Goal: Information Seeking & Learning: Learn about a topic

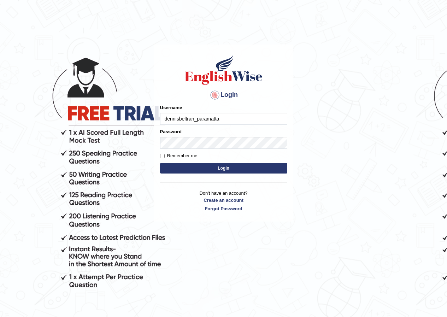
click at [202, 118] on input "dennisbeltran_paramatta" at bounding box center [223, 119] width 127 height 12
type input "dennisbeltran_parramatta"
click at [197, 170] on button "Login" at bounding box center [223, 168] width 127 height 11
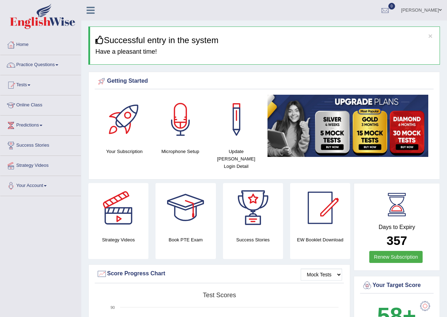
click at [60, 64] on link "Practice Questions" at bounding box center [40, 64] width 81 height 18
click at [61, 65] on link "Practice Questions" at bounding box center [40, 64] width 81 height 18
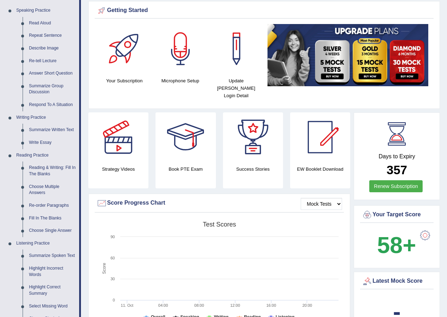
scroll to position [106, 0]
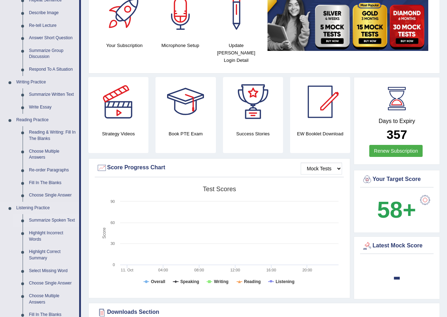
click at [56, 218] on link "Summarize Spoken Text" at bounding box center [52, 220] width 53 height 13
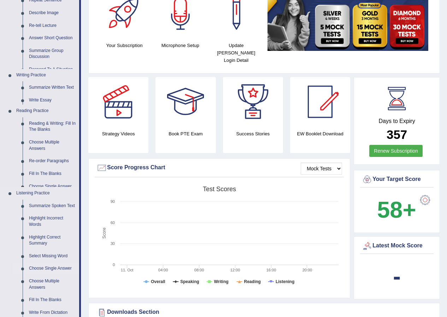
click at [54, 216] on ul "Home Practice Questions Speaking Practice Read Aloud Repeat Sentence Describe I…" at bounding box center [40, 183] width 81 height 509
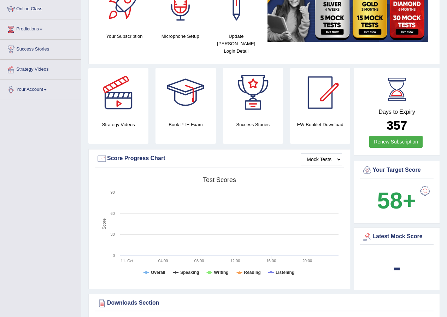
scroll to position [136, 0]
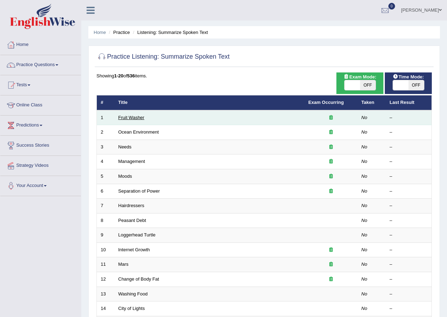
click at [134, 117] on link "Fruit Washer" at bounding box center [131, 117] width 26 height 5
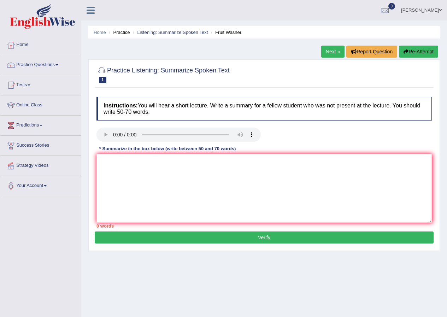
click at [198, 109] on h4 "Instructions: You will hear a short lecture. Write a summary for a fellow stude…" at bounding box center [263, 109] width 335 height 24
click at [139, 156] on textarea at bounding box center [263, 188] width 335 height 69
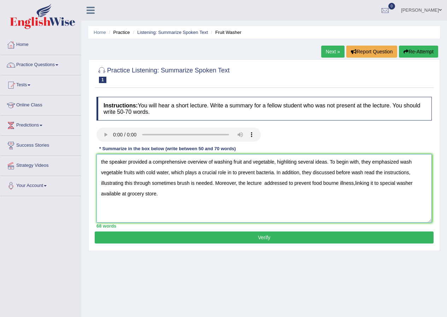
click at [236, 183] on textarea "the speaker provided a comprehensive overview of washing fruit and vegetable, h…" at bounding box center [263, 188] width 335 height 69
drag, startPoint x: 236, startPoint y: 183, endPoint x: 224, endPoint y: 186, distance: 12.0
click at [224, 186] on textarea "the speaker provided a comprehensive overview of washing fruit and vegetable, h…" at bounding box center [263, 188] width 335 height 69
click at [103, 160] on textarea "the speaker provided a comprehensive overview of washing fruit and vegetable, h…" at bounding box center [263, 188] width 335 height 69
type textarea "The speaker provided a comprehensive overview of washing fruit and vegetable, h…"
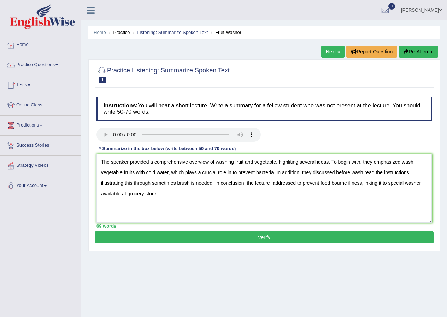
click at [267, 234] on button "Verify" at bounding box center [264, 237] width 339 height 12
click at [267, 234] on div "Practice Listening: Summarize Spoken Text 1 Fruit Washer Instructions: You will…" at bounding box center [263, 154] width 351 height 191
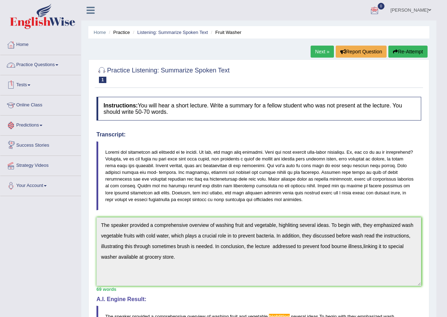
click at [63, 64] on link "Practice Questions" at bounding box center [40, 64] width 81 height 18
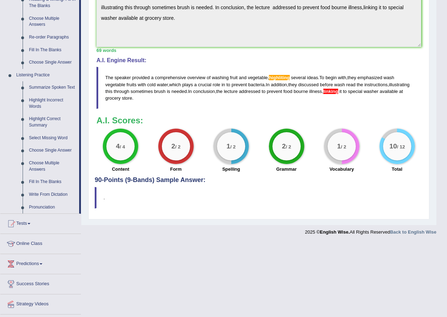
scroll to position [257, 0]
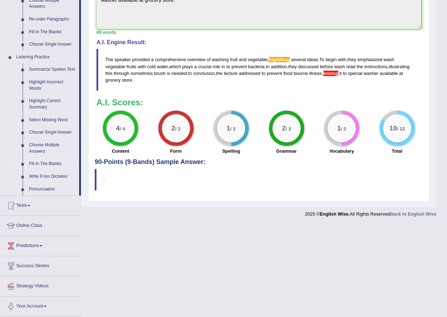
click at [37, 163] on link "Fill In The Blanks" at bounding box center [52, 164] width 53 height 13
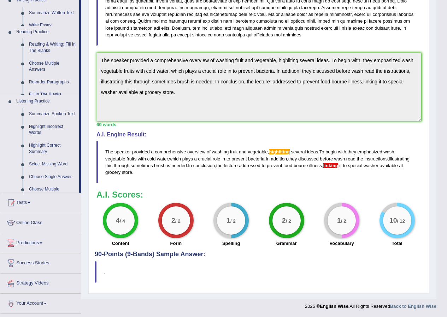
scroll to position [165, 0]
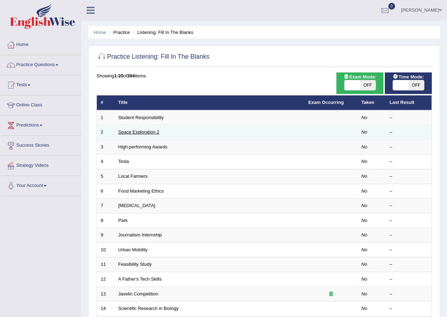
click at [152, 130] on link "Space Exploration 2" at bounding box center [138, 131] width 41 height 5
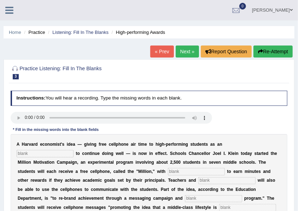
drag, startPoint x: 437, startPoint y: 0, endPoint x: 139, endPoint y: 73, distance: 307.2
click at [135, 76] on h2 "Practice Listening: Fill In The Blanks 3 High-performing Awards" at bounding box center [97, 72] width 172 height 15
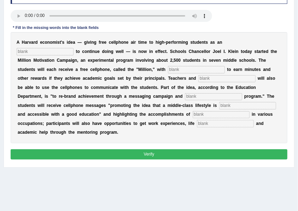
scroll to position [71, 0]
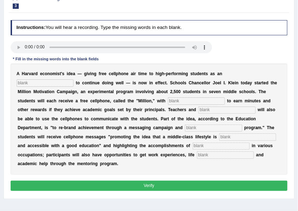
click at [181, 102] on input "text" at bounding box center [196, 100] width 57 height 7
type input "million"
click at [232, 110] on input "text" at bounding box center [226, 110] width 57 height 7
type input "administrator"
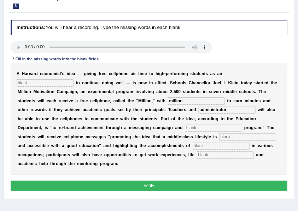
click at [229, 126] on input "text" at bounding box center [213, 128] width 57 height 7
type input "program"
click at [255, 135] on input "text" at bounding box center [247, 136] width 57 height 7
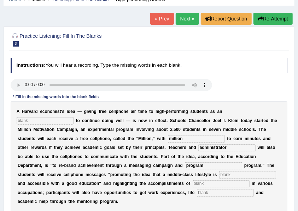
scroll to position [0, 0]
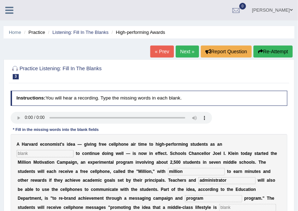
click at [268, 50] on button "Re-Attempt" at bounding box center [272, 52] width 39 height 12
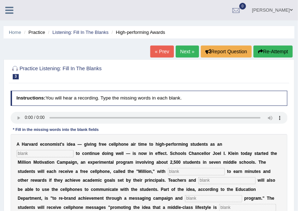
click at [164, 49] on link "« Prev" at bounding box center [161, 52] width 23 height 12
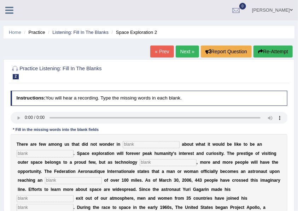
click at [159, 51] on link "« Prev" at bounding box center [161, 52] width 23 height 12
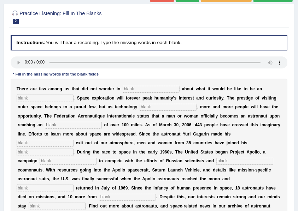
scroll to position [47, 0]
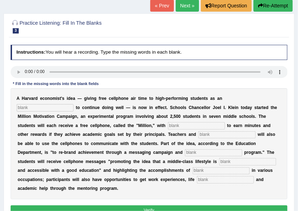
scroll to position [47, 0]
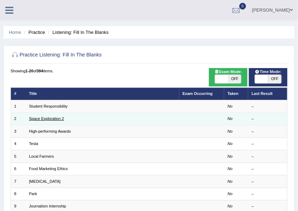
click at [54, 119] on link "Space Exploration 2" at bounding box center [46, 119] width 35 height 4
click at [54, 118] on link "Space Exploration 2" at bounding box center [46, 119] width 35 height 4
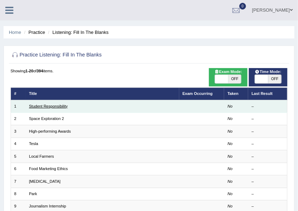
click at [57, 106] on link "Student Responsibility" at bounding box center [48, 106] width 38 height 4
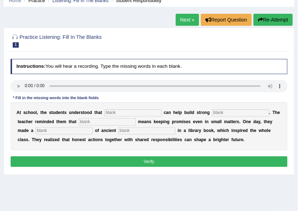
scroll to position [23, 0]
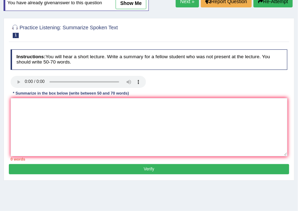
scroll to position [39, 0]
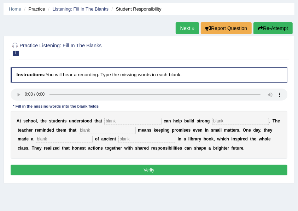
click at [138, 124] on input "text" at bounding box center [132, 121] width 57 height 7
type input "responsibilty"
click at [232, 121] on input "text" at bounding box center [240, 121] width 57 height 7
type input "communities"
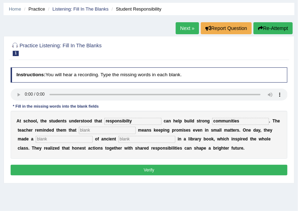
click at [110, 129] on input "text" at bounding box center [107, 130] width 57 height 7
click at [75, 139] on input "text" at bounding box center [64, 139] width 57 height 7
type input "discovery"
click at [159, 170] on button "Verify" at bounding box center [149, 170] width 277 height 10
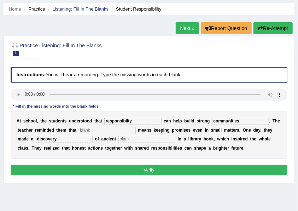
click at [159, 170] on button "Verify" at bounding box center [149, 170] width 277 height 10
click at [118, 131] on input "text" at bounding box center [107, 130] width 57 height 7
type input "program"
click at [158, 138] on input "text" at bounding box center [146, 139] width 57 height 7
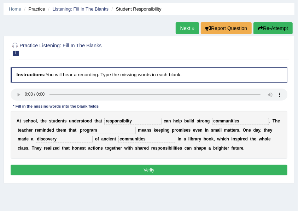
type input "communities"
click at [188, 168] on button "Verify" at bounding box center [149, 170] width 277 height 10
click at [188, 168] on div "Instructions: You will hear a recording. Type the missing words in each blank. …" at bounding box center [149, 122] width 280 height 115
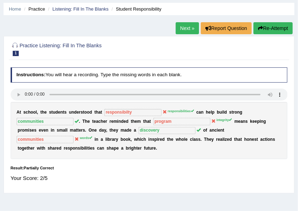
click at [272, 28] on button "Re-Attempt" at bounding box center [272, 28] width 39 height 12
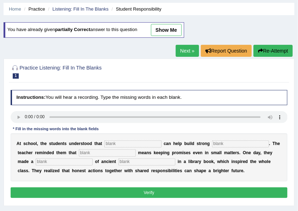
click at [126, 142] on input "text" at bounding box center [132, 144] width 57 height 7
type input "responsibilties"
click at [121, 151] on input "text" at bounding box center [107, 152] width 57 height 7
click at [229, 142] on input "text" at bounding box center [240, 144] width 57 height 7
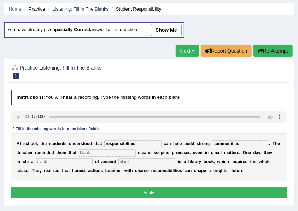
type input "communities"
click at [103, 152] on input "text" at bounding box center [107, 152] width 57 height 7
type input "integrity"
click at [77, 160] on input "text" at bounding box center [64, 162] width 57 height 7
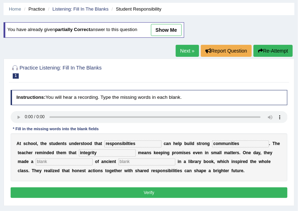
click at [77, 160] on input "text" at bounding box center [64, 162] width 57 height 7
type input "discovery"
click at [175, 189] on button "Verify" at bounding box center [149, 193] width 277 height 10
click at [175, 189] on div "Home Practice Listening: Fill In The Blanks Student Responsibility You have alr…" at bounding box center [149, 153] width 298 height 353
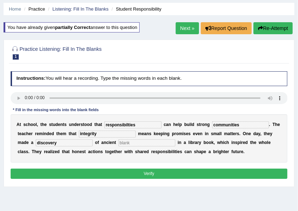
click at [155, 144] on input "text" at bounding box center [146, 142] width 57 height 7
type input "b"
click at [174, 141] on input "text" at bounding box center [146, 142] width 57 height 7
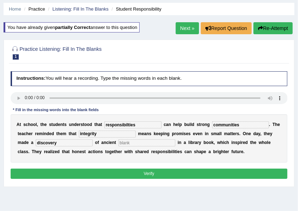
click at [174, 141] on input "text" at bounding box center [146, 142] width 57 height 7
type input "library"
click at [164, 171] on button "Verify" at bounding box center [149, 174] width 277 height 10
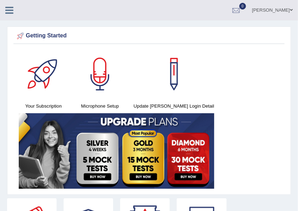
click at [11, 14] on icon at bounding box center [9, 10] width 8 height 9
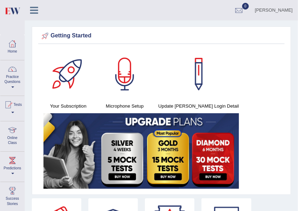
click at [13, 52] on link "Home" at bounding box center [12, 46] width 24 height 23
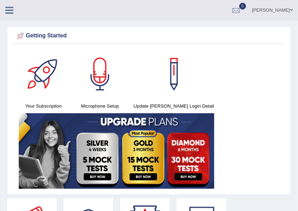
click at [11, 10] on icon at bounding box center [9, 10] width 8 height 9
click at [0, 0] on img at bounding box center [0, 0] width 0 height 0
click at [8, 9] on icon at bounding box center [9, 10] width 8 height 9
click at [0, 0] on img at bounding box center [0, 0] width 0 height 0
click at [11, 13] on icon at bounding box center [9, 10] width 8 height 9
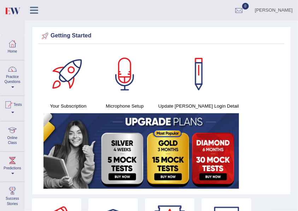
click at [13, 80] on link "Practice Questions" at bounding box center [12, 76] width 24 height 33
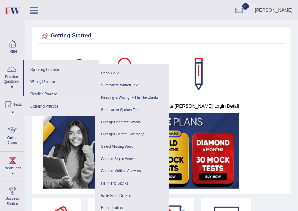
click at [47, 107] on link "Listening Practice" at bounding box center [61, 107] width 67 height 12
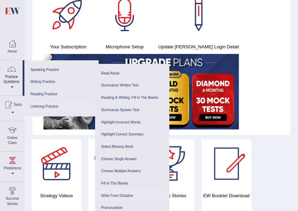
scroll to position [71, 0]
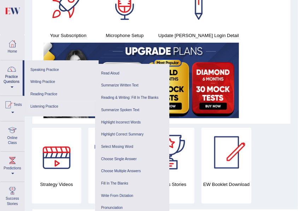
click at [45, 105] on link "Listening Practice" at bounding box center [61, 107] width 67 height 12
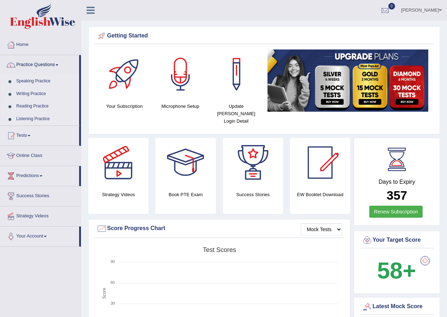
drag, startPoint x: 495, startPoint y: 0, endPoint x: 54, endPoint y: 64, distance: 446.0
click at [54, 64] on link "Practice Questions" at bounding box center [39, 64] width 79 height 18
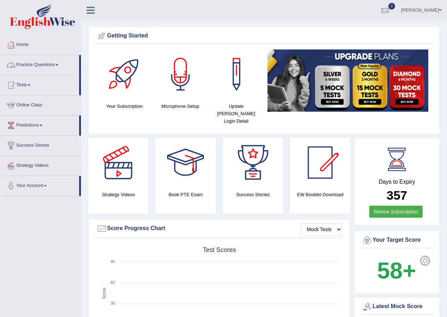
click at [56, 64] on link "Practice Questions" at bounding box center [39, 64] width 79 height 18
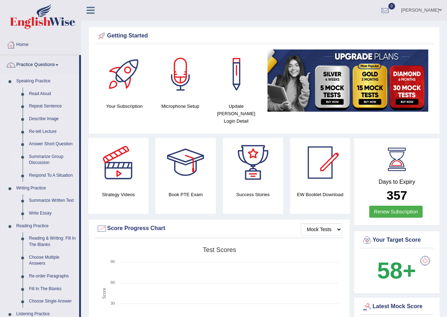
scroll to position [212, 0]
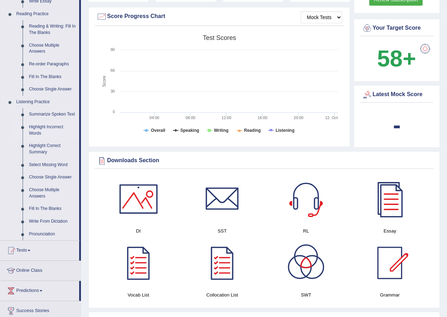
click at [36, 125] on link "Highlight Incorrect Words" at bounding box center [52, 130] width 53 height 19
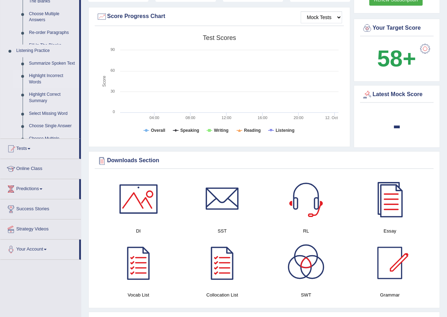
click at [36, 125] on ul "Summarize Spoken Text Highlight Incorrect Words Highlight Correct Summary Selec…" at bounding box center [46, 105] width 66 height 97
click at [36, 159] on link "Online Class" at bounding box center [40, 168] width 81 height 18
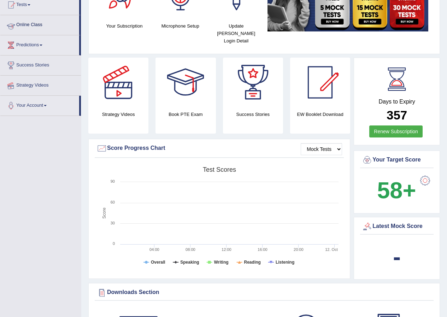
scroll to position [81, 0]
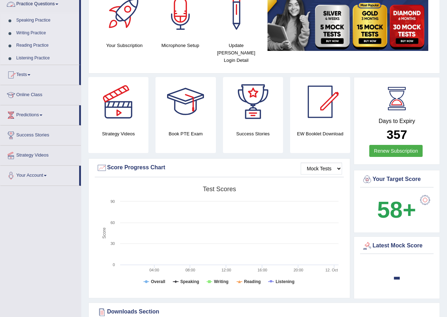
click at [53, 8] on link "Practice Questions" at bounding box center [39, 3] width 79 height 18
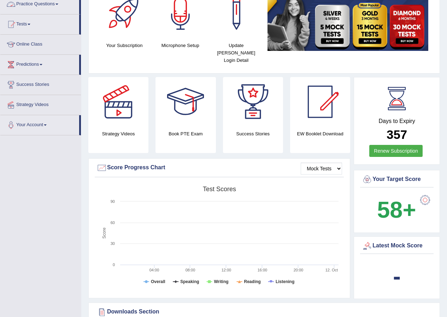
click at [53, 6] on link "Practice Questions" at bounding box center [39, 3] width 79 height 18
click at [49, 5] on link "Practice Questions" at bounding box center [39, 3] width 79 height 18
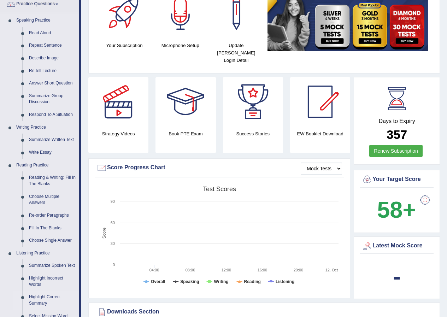
click at [40, 276] on link "Highlight Incorrect Words" at bounding box center [52, 281] width 53 height 19
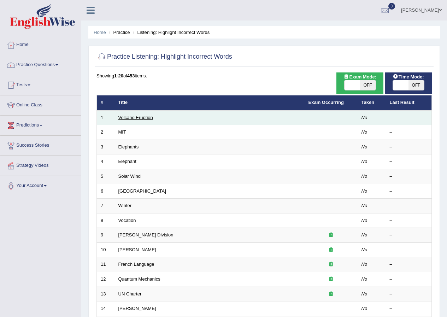
click at [141, 115] on link "Volcano Eruption" at bounding box center [135, 117] width 35 height 5
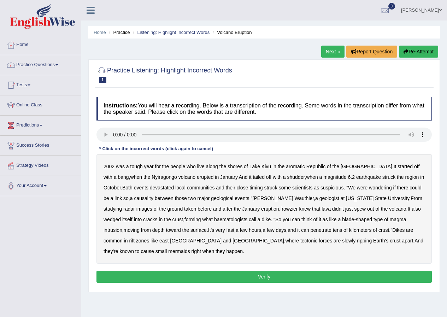
click at [280, 208] on b "frowzier" at bounding box center [288, 209] width 17 height 6
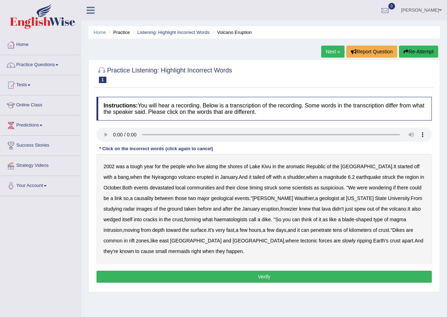
click at [280, 208] on b "frowzier" at bounding box center [288, 209] width 17 height 6
click at [280, 206] on b "frowzier" at bounding box center [288, 209] width 17 height 6
click at [217, 273] on button "Verify" at bounding box center [263, 277] width 335 height 12
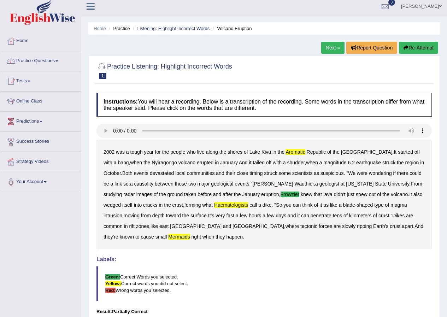
scroll to position [1, 0]
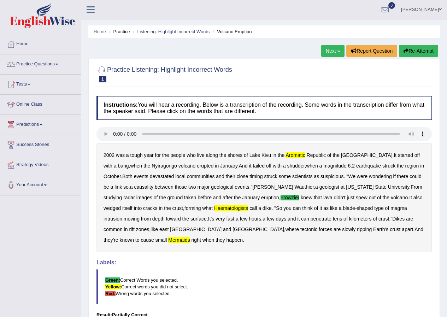
click at [334, 51] on link "Next »" at bounding box center [332, 51] width 23 height 12
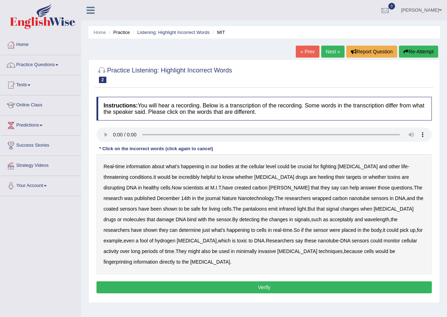
click at [326, 164] on b "fighting" at bounding box center [328, 167] width 16 height 6
click at [269, 188] on b "[PERSON_NAME]" at bounding box center [289, 188] width 41 height 6
click at [243, 206] on b "pantaloons" at bounding box center [255, 209] width 24 height 6
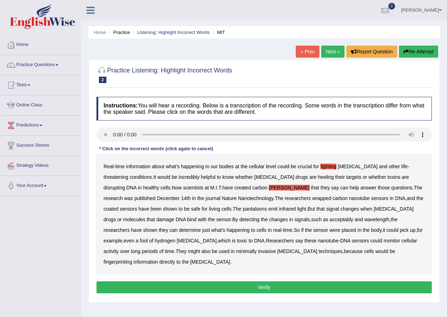
click at [178, 206] on div "Real - time information about what's happening in our bodies at the cellular le…" at bounding box center [263, 214] width 335 height 120
click at [148, 238] on b "fool" at bounding box center [144, 241] width 8 height 6
click at [277, 281] on button "Verify" at bounding box center [263, 287] width 335 height 12
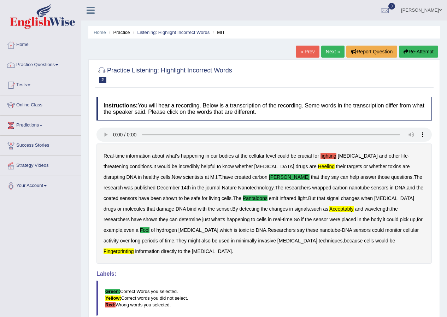
click at [333, 50] on link "Next »" at bounding box center [332, 52] width 23 height 12
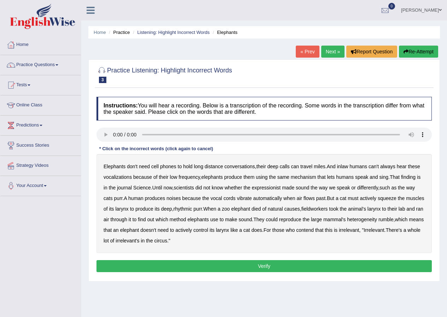
click at [270, 186] on b "expressionist" at bounding box center [266, 188] width 29 height 6
click at [128, 208] on b "larynx" at bounding box center [121, 209] width 13 height 6
click at [380, 209] on b "larynx" at bounding box center [373, 209] width 13 height 6
click at [205, 262] on button "Verify" at bounding box center [263, 266] width 335 height 12
click at [205, 262] on div "Home Practice Listening: Highlight Incorrect Words Elephants « Prev Next » Repo…" at bounding box center [264, 176] width 366 height 353
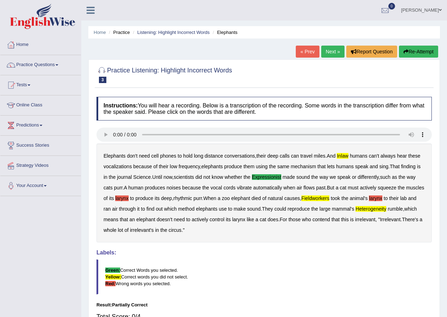
click at [334, 51] on link "Next »" at bounding box center [332, 52] width 23 height 12
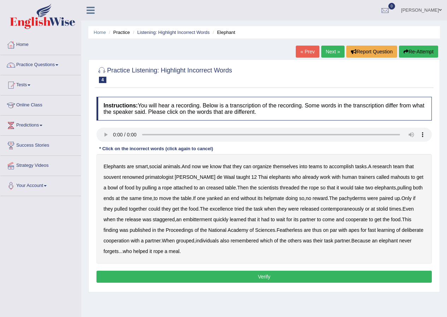
click at [115, 176] on b "souvent" at bounding box center [111, 177] width 17 height 6
click at [427, 51] on button "Re-Attempt" at bounding box center [418, 52] width 39 height 12
click at [339, 198] on b "pachyderms" at bounding box center [352, 198] width 27 height 6
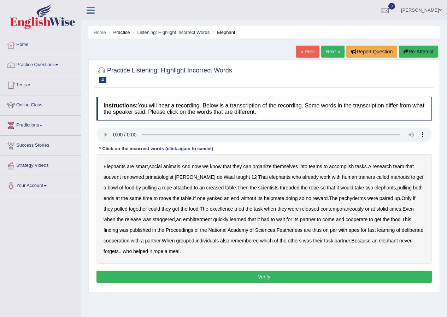
click at [339, 198] on b "pachyderms" at bounding box center [352, 198] width 27 height 6
click at [287, 275] on button "Verify" at bounding box center [263, 277] width 335 height 12
click at [287, 275] on div "Home Practice Listening: Highlight Incorrect Words Elephant « Prev Next » Repor…" at bounding box center [264, 176] width 366 height 353
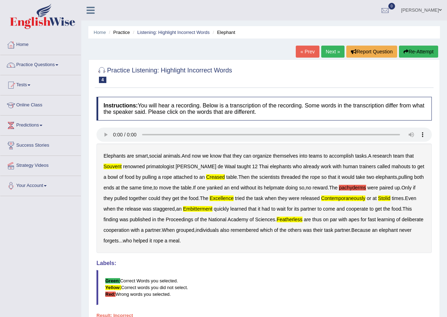
scroll to position [35, 0]
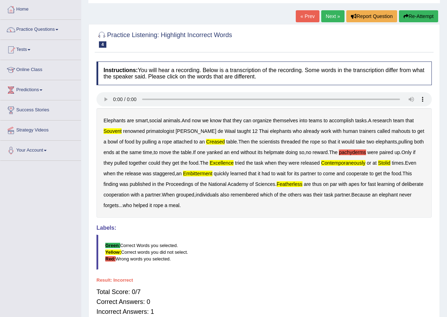
click at [328, 13] on link "Next »" at bounding box center [332, 16] width 23 height 12
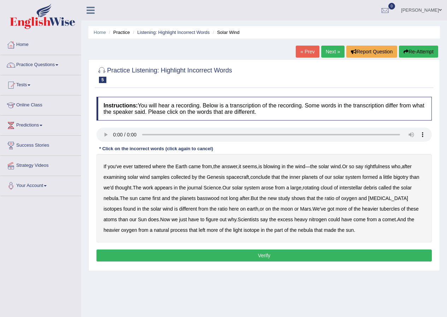
click at [383, 165] on b "rightfulness" at bounding box center [376, 167] width 25 height 6
click at [377, 164] on b "rightfulness" at bounding box center [376, 167] width 25 height 6
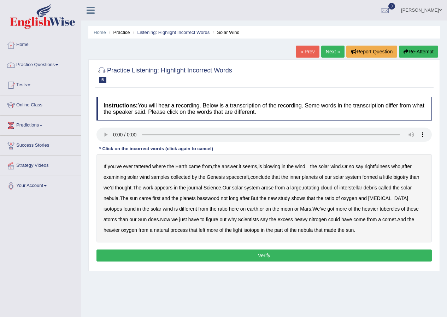
click at [377, 164] on b "rightfulness" at bounding box center [376, 167] width 25 height 6
click at [403, 175] on b "bigotry" at bounding box center [400, 177] width 15 height 6
click at [210, 197] on b "basswood" at bounding box center [208, 198] width 22 height 6
click at [379, 206] on b "tubercles" at bounding box center [389, 209] width 20 height 6
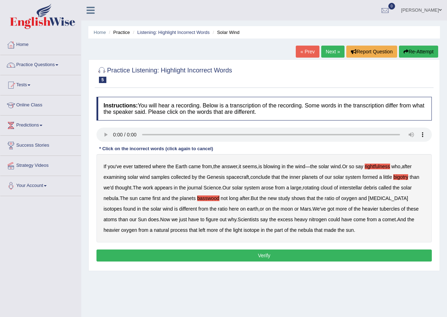
click at [351, 206] on div "If you've ever tattered where the Earth came from , the answer , it seems , is …" at bounding box center [263, 198] width 335 height 88
click at [270, 256] on button "Verify" at bounding box center [263, 255] width 335 height 12
click at [270, 256] on div "Home Practice Listening: Highlight Incorrect Words Solar Wind « Prev Next » Rep…" at bounding box center [264, 176] width 366 height 353
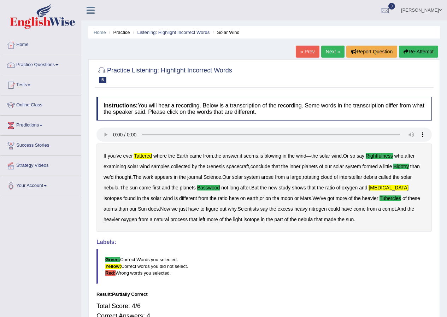
click at [324, 49] on link "Next »" at bounding box center [332, 52] width 23 height 12
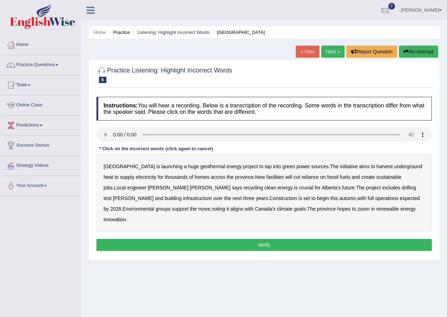
click at [376, 164] on b "harvest" at bounding box center [384, 167] width 16 height 6
click at [376, 165] on b "harvest" at bounding box center [384, 167] width 16 height 6
click at [243, 185] on b "recycling" at bounding box center [252, 188] width 19 height 6
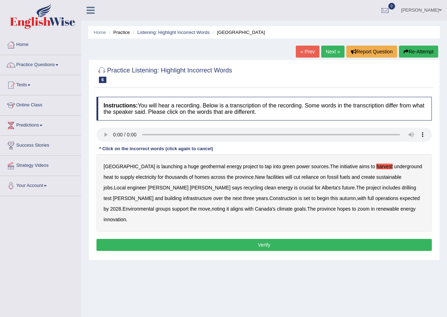
click at [243, 185] on b "recycling" at bounding box center [252, 188] width 19 height 6
click at [243, 186] on b "recycling" at bounding box center [252, 188] width 19 height 6
click at [243, 185] on b "recycling" at bounding box center [252, 188] width 19 height 6
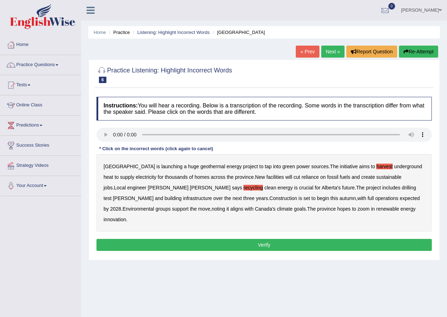
click at [189, 206] on b "support" at bounding box center [180, 209] width 17 height 6
drag, startPoint x: 372, startPoint y: 195, endPoint x: 366, endPoint y: 194, distance: 5.8
click at [189, 206] on b "support" at bounding box center [180, 209] width 17 height 6
click at [304, 239] on button "Verify" at bounding box center [263, 245] width 335 height 12
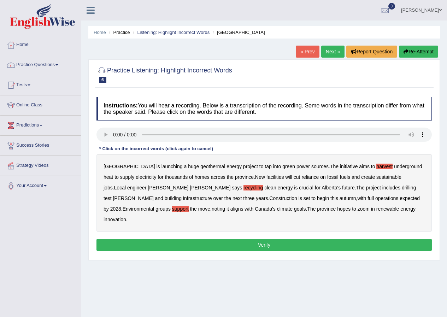
click at [304, 228] on div "Home Practice Listening: Highlight Incorrect Words Alberta « Prev Next » Report…" at bounding box center [264, 176] width 366 height 353
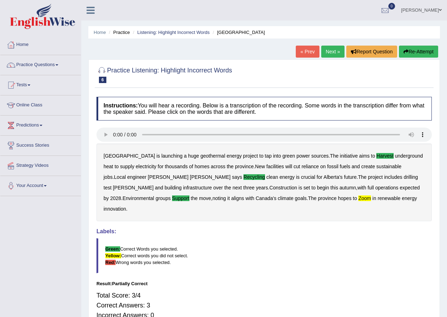
click at [331, 51] on link "Next »" at bounding box center [332, 52] width 23 height 12
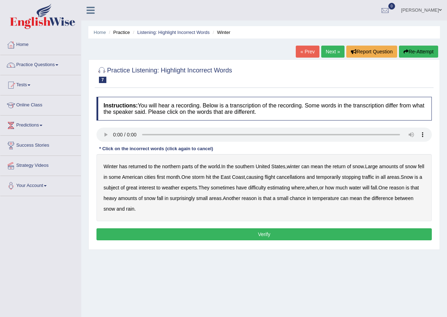
click at [165, 175] on b "first" at bounding box center [161, 177] width 8 height 6
click at [169, 230] on button "Verify" at bounding box center [263, 234] width 335 height 12
click at [169, 230] on div "Home Practice Listening: Highlight Incorrect Words Winter « Prev Next » Report …" at bounding box center [264, 176] width 366 height 353
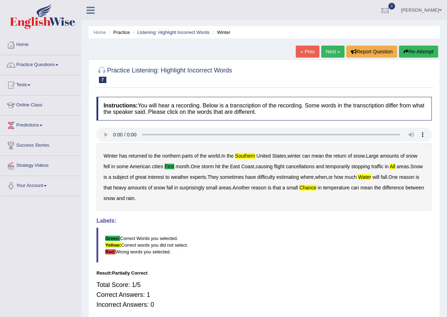
click at [331, 51] on link "Next »" at bounding box center [332, 52] width 23 height 12
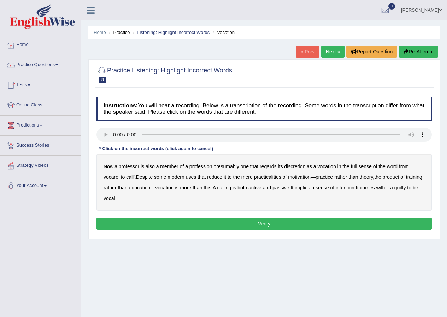
drag, startPoint x: 236, startPoint y: 165, endPoint x: 269, endPoint y: 170, distance: 33.3
click at [243, 167] on div "Now , a professor is also a member of a profession , presumably one that regard…" at bounding box center [263, 182] width 335 height 57
drag, startPoint x: 269, startPoint y: 170, endPoint x: 299, endPoint y: 173, distance: 30.2
click at [299, 173] on div "Now , a professor is also a member of a profession , presumably one that regard…" at bounding box center [263, 182] width 335 height 57
click at [298, 164] on b "discretion" at bounding box center [294, 167] width 21 height 6
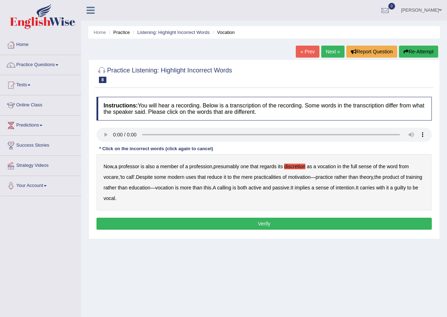
click at [297, 176] on b "motivation" at bounding box center [299, 177] width 23 height 6
click at [354, 185] on b "intention" at bounding box center [344, 188] width 19 height 6
click at [394, 190] on b "guilty" at bounding box center [400, 188] width 12 height 6
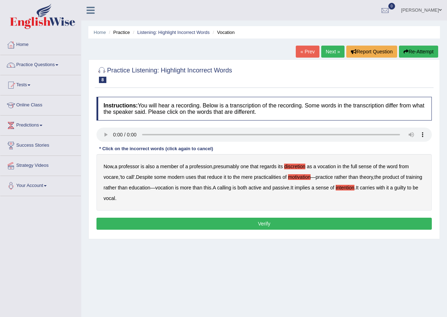
click at [394, 190] on b "guilty" at bounding box center [400, 188] width 12 height 6
click at [189, 225] on button "Verify" at bounding box center [263, 224] width 335 height 12
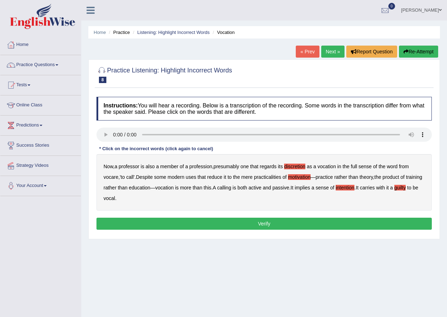
click at [189, 225] on div "Home Practice Listening: Highlight Incorrect Words Vocation « Prev Next » Repor…" at bounding box center [264, 176] width 366 height 353
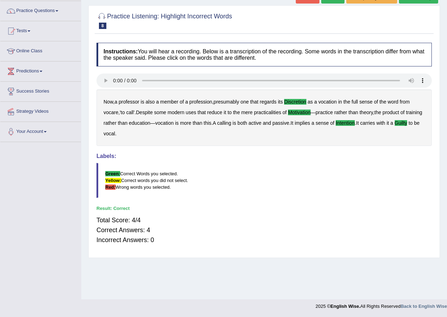
scroll to position [19, 0]
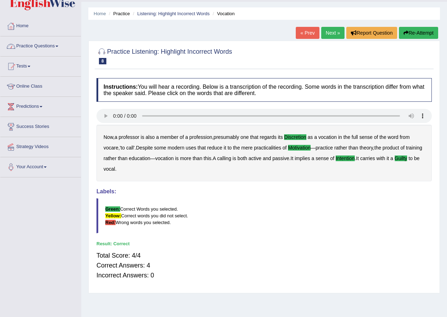
click at [61, 46] on link "Practice Questions" at bounding box center [40, 45] width 81 height 18
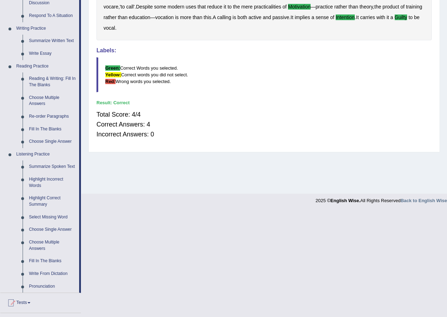
scroll to position [160, 0]
click at [41, 272] on link "Write From Dictation" at bounding box center [52, 273] width 53 height 13
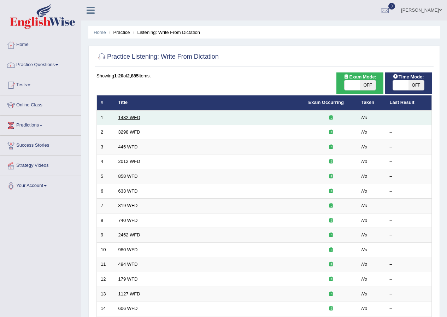
click at [137, 116] on link "1432 WFD" at bounding box center [129, 117] width 22 height 5
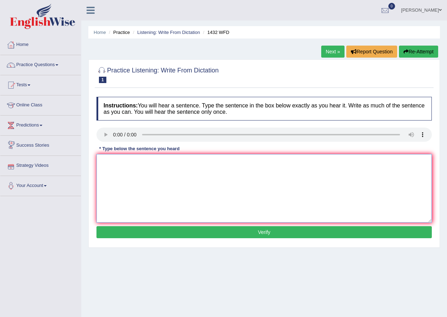
click at [193, 169] on textarea at bounding box center [263, 188] width 335 height 69
click at [113, 162] on textarea "More activity activities" at bounding box center [263, 188] width 335 height 69
click at [173, 164] on textarea "More physical activity activities" at bounding box center [263, 188] width 335 height 69
type textarea "More physical activity activities is benifitial to your health."
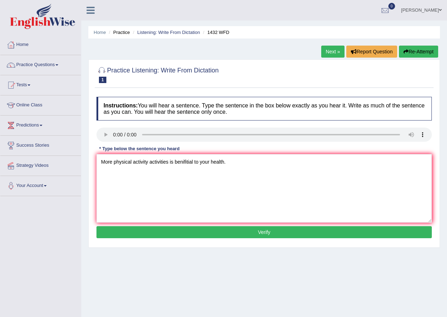
click at [250, 231] on button "Verify" at bounding box center [263, 232] width 335 height 12
click at [250, 231] on div "Home Practice Listening: Write From Dictation 1432 WFD Next » Report Question R…" at bounding box center [264, 176] width 366 height 353
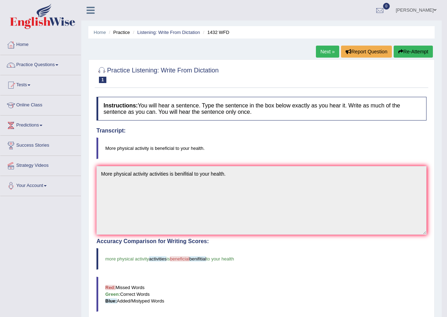
click at [325, 53] on link "Next »" at bounding box center [327, 52] width 23 height 12
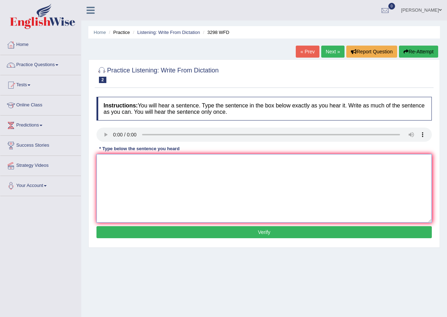
click at [132, 168] on textarea at bounding box center [263, 188] width 335 height 69
click at [109, 161] on textarea "Anaimal behavoir" at bounding box center [263, 188] width 335 height 69
click at [135, 163] on textarea "Animal behavoir" at bounding box center [263, 188] width 335 height 69
click at [151, 160] on textarea "Animal behar" at bounding box center [263, 188] width 335 height 69
type textarea "Animal behaviuor aspect to human."
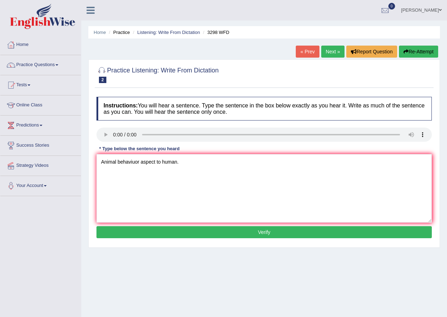
click at [244, 233] on button "Verify" at bounding box center [263, 232] width 335 height 12
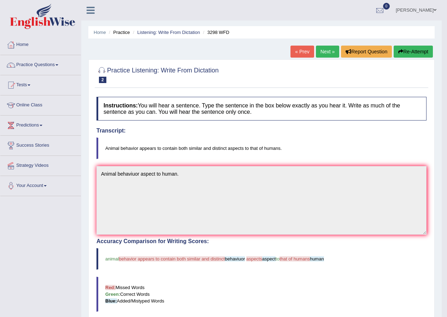
click at [411, 52] on button "Re-Attempt" at bounding box center [412, 52] width 39 height 12
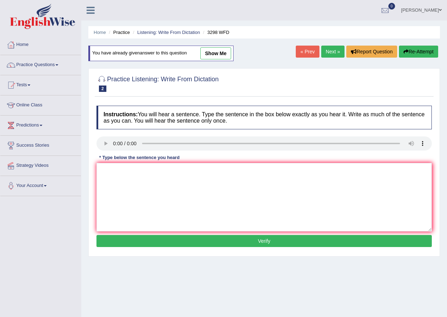
click at [113, 135] on div "Instructions: You will hear a sentence. Type the sentence in the box below exac…" at bounding box center [264, 177] width 339 height 150
click at [120, 174] on textarea at bounding box center [263, 197] width 335 height 69
type textarea "Animal behavior contain both similar aspect same to human."
click at [304, 236] on button "Verify" at bounding box center [263, 241] width 335 height 12
click at [304, 236] on div "Home Practice Listening: Write From Dictation 3298 WFD You have already given a…" at bounding box center [264, 176] width 366 height 353
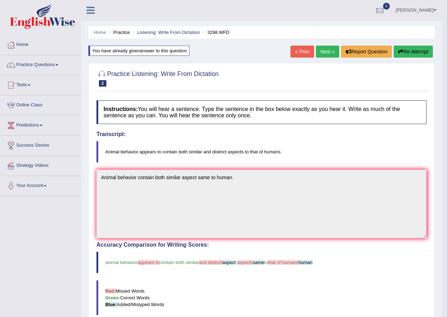
click at [325, 52] on link "Next »" at bounding box center [327, 52] width 23 height 12
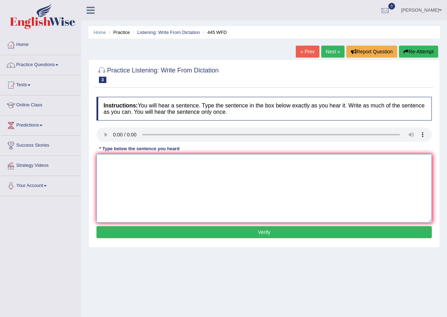
click at [171, 173] on textarea at bounding box center [263, 188] width 335 height 69
type textarea "The American astronomer they landing on mars."
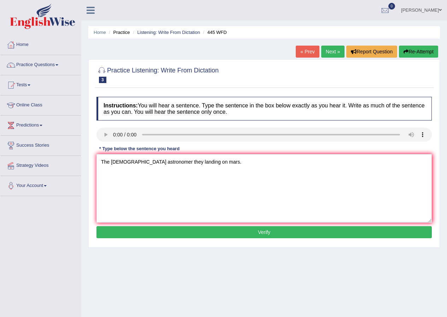
click at [273, 230] on button "Verify" at bounding box center [263, 232] width 335 height 12
click at [273, 230] on div "Home Practice Listening: Write From Dictation 445 WFD « Prev Next » Report Ques…" at bounding box center [264, 176] width 366 height 353
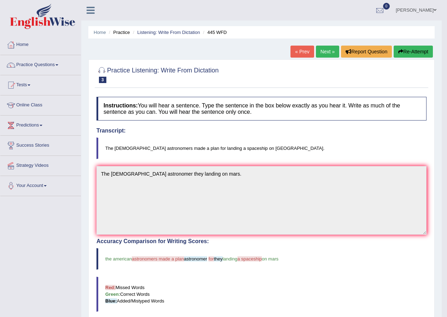
click at [322, 54] on link "Next »" at bounding box center [327, 52] width 23 height 12
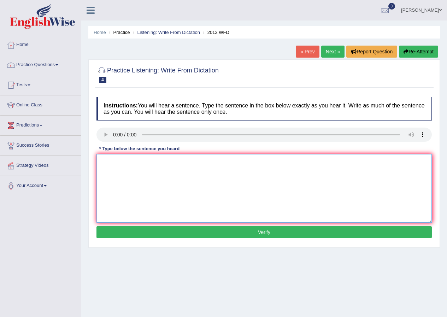
click at [114, 173] on textarea at bounding box center [263, 188] width 335 height 69
click at [113, 160] on textarea "there are a" at bounding box center [263, 188] width 335 height 69
click at [126, 162] on textarea "there thiera" at bounding box center [263, 188] width 335 height 69
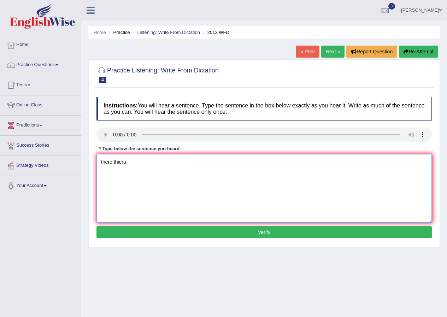
click at [126, 162] on textarea "there thiera" at bounding box center [263, 188] width 335 height 69
click at [102, 161] on textarea "there their are great deals on this topic" at bounding box center [263, 188] width 335 height 69
click at [189, 164] on textarea "There their are great deals on this topic" at bounding box center [263, 188] width 335 height 69
type textarea "There their are great deals on this topic."
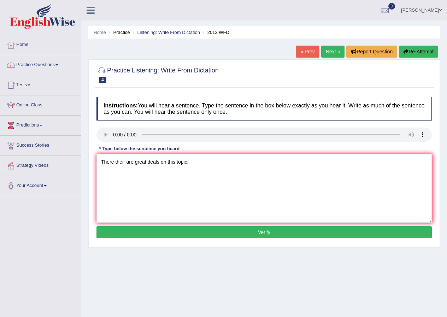
click at [274, 232] on button "Verify" at bounding box center [263, 232] width 335 height 12
click at [274, 232] on div "Home Practice Listening: Write From Dictation 2012 WFD « Prev Next » Report Que…" at bounding box center [264, 176] width 366 height 353
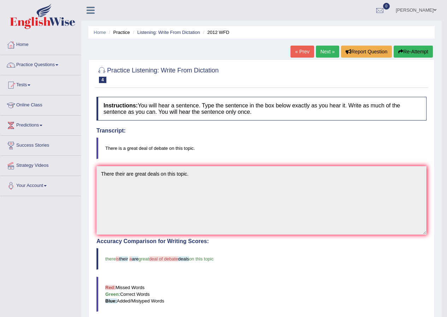
click at [325, 53] on link "Next »" at bounding box center [327, 52] width 23 height 12
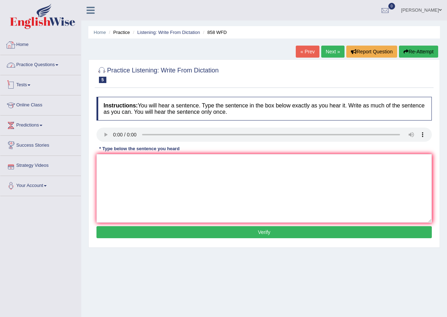
click at [46, 63] on link "Practice Questions" at bounding box center [40, 64] width 81 height 18
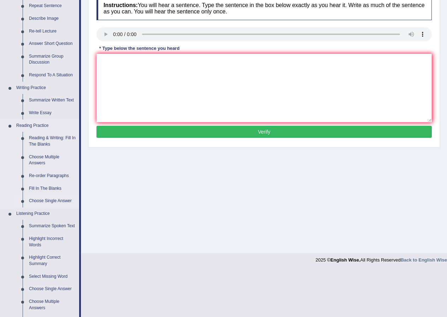
scroll to position [177, 0]
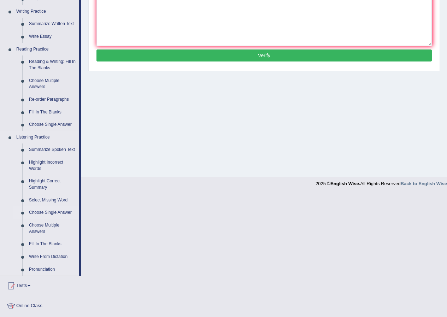
click at [58, 209] on link "Choose Single Answer" at bounding box center [52, 212] width 53 height 13
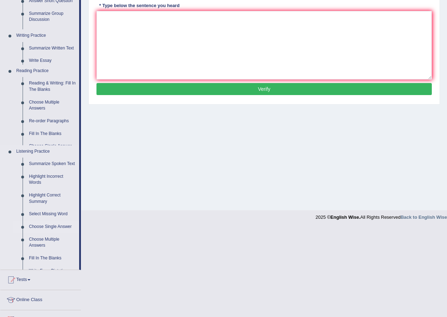
scroll to position [54, 0]
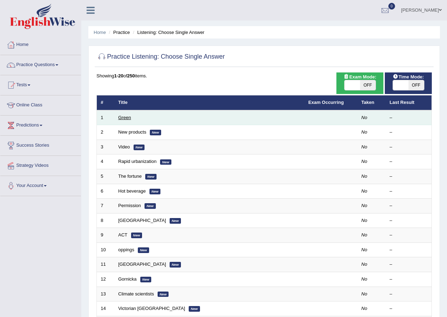
click at [128, 118] on link "Green" at bounding box center [124, 117] width 13 height 5
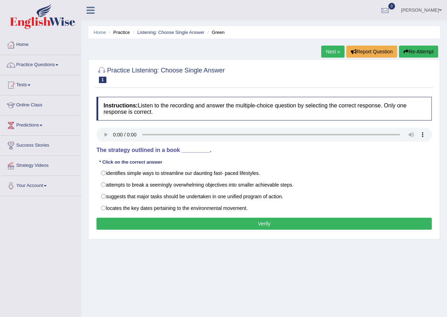
click at [180, 29] on li "Listening: Choose Single Answer" at bounding box center [167, 32] width 73 height 7
click at [184, 36] on li "Listening: Choose Single Answer" at bounding box center [167, 32] width 73 height 7
click at [185, 31] on link "Listening: Choose Single Answer" at bounding box center [170, 32] width 67 height 5
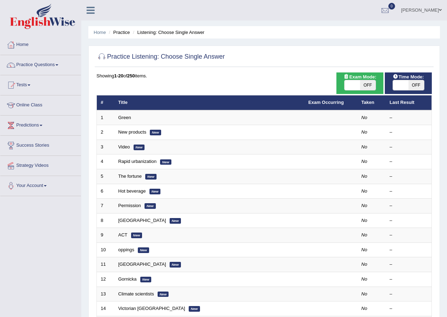
click at [423, 83] on span "OFF" at bounding box center [416, 85] width 16 height 10
checkbox input "true"
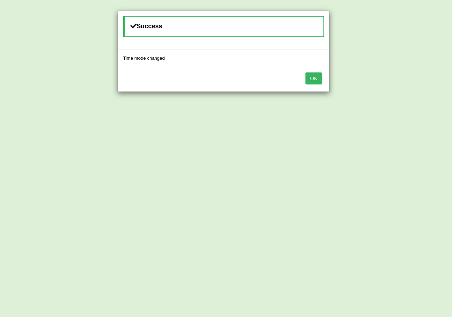
click at [309, 77] on button "OK" at bounding box center [313, 78] width 16 height 12
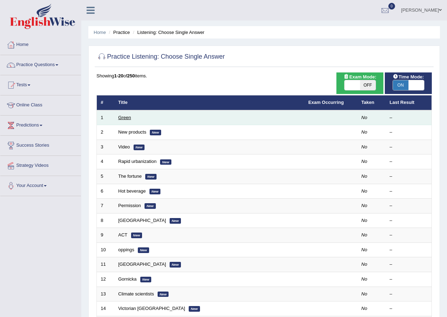
click at [125, 118] on link "Green" at bounding box center [124, 117] width 13 height 5
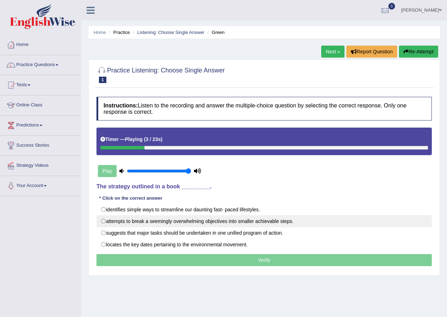
click at [219, 225] on label "attempts to break a seemingly overwhelming objectives into smaller achievable s…" at bounding box center [263, 221] width 335 height 12
radio input "true"
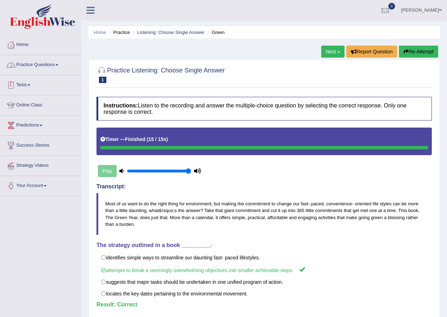
click at [43, 65] on link "Practice Questions" at bounding box center [40, 64] width 81 height 18
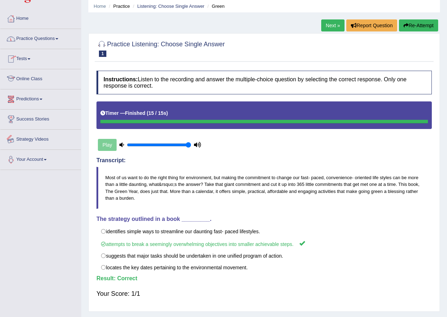
scroll to position [54, 0]
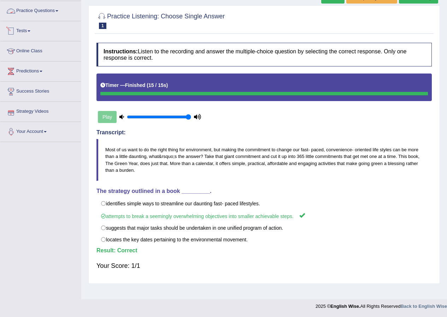
click at [41, 17] on link "Practice Questions" at bounding box center [40, 10] width 81 height 18
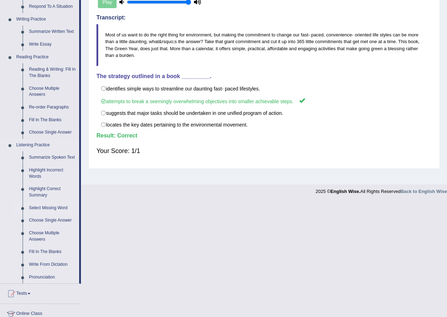
scroll to position [195, 0]
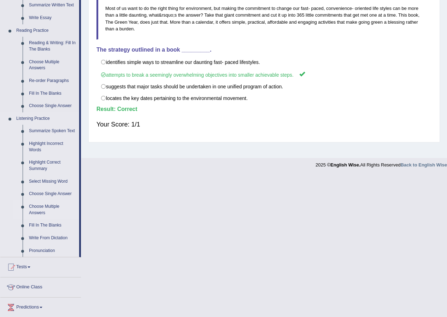
click at [53, 206] on link "Choose Multiple Answers" at bounding box center [52, 209] width 53 height 19
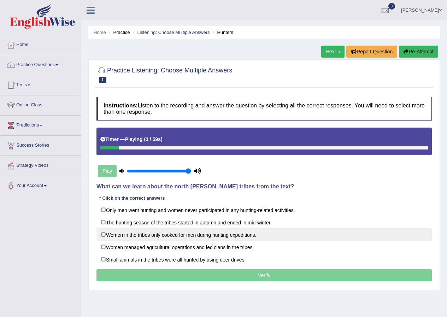
click at [236, 228] on label "Women in the tribes only cooked for men during hunting expeditions." at bounding box center [263, 234] width 335 height 13
click at [248, 233] on label "Women in the tribes only cooked for men during hunting expeditions." at bounding box center [263, 234] width 335 height 13
checkbox input "true"
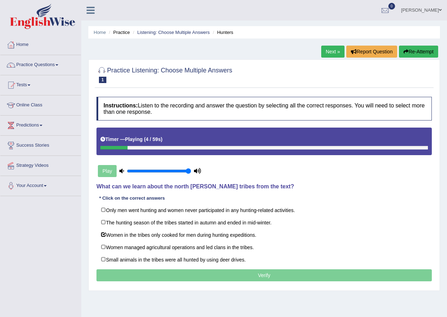
click at [277, 274] on p "Verify" at bounding box center [263, 275] width 335 height 12
click at [269, 275] on p "Verify" at bounding box center [263, 275] width 335 height 12
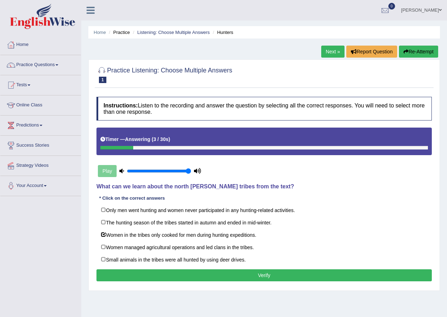
click at [260, 276] on button "Verify" at bounding box center [263, 275] width 335 height 12
click at [260, 276] on div "Home Practice Listening: Choose Multiple Answers Hunters Next » Report Question…" at bounding box center [264, 176] width 366 height 353
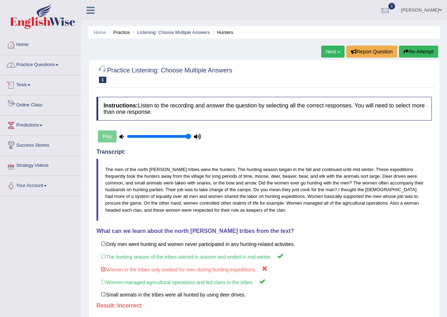
click at [42, 63] on link "Practice Questions" at bounding box center [40, 64] width 81 height 18
click at [37, 61] on link "Practice Questions" at bounding box center [40, 64] width 81 height 18
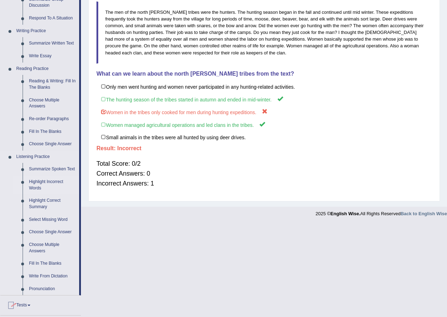
scroll to position [212, 0]
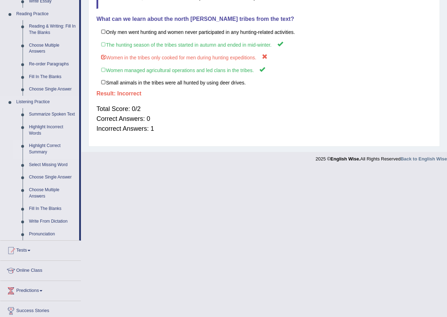
click at [41, 149] on link "Highlight Correct Summary" at bounding box center [52, 148] width 53 height 19
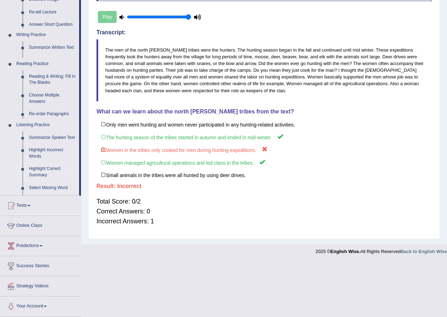
scroll to position [65, 0]
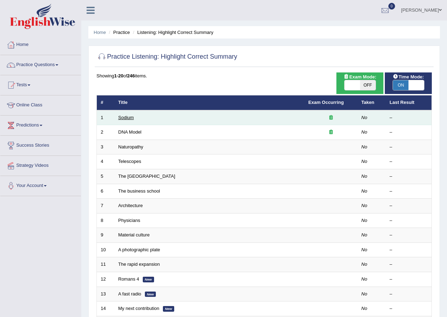
click at [126, 115] on link "Sodium" at bounding box center [126, 117] width 16 height 5
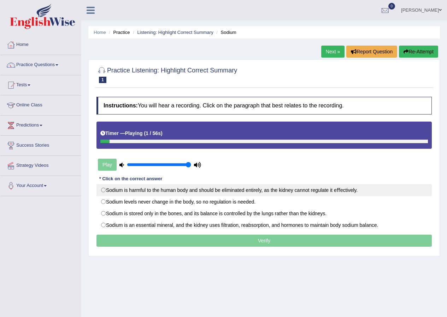
click at [219, 187] on label "Sodium is harmful to the human body and should be eliminated entirely, as the k…" at bounding box center [263, 190] width 335 height 12
radio input "true"
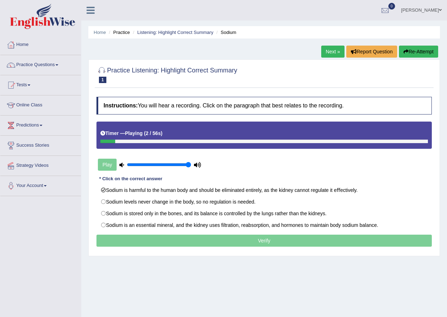
click at [257, 242] on p "Verify" at bounding box center [263, 240] width 335 height 12
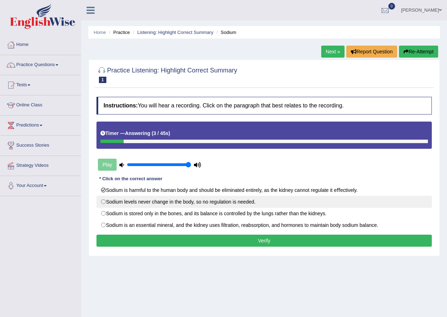
click at [237, 199] on label "Sodium levels never change in the body, so no regulation is needed." at bounding box center [263, 202] width 335 height 12
radio input "true"
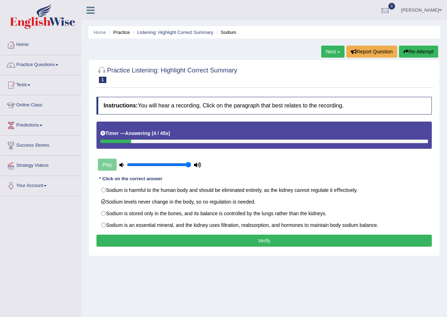
click at [263, 242] on button "Verify" at bounding box center [263, 240] width 335 height 12
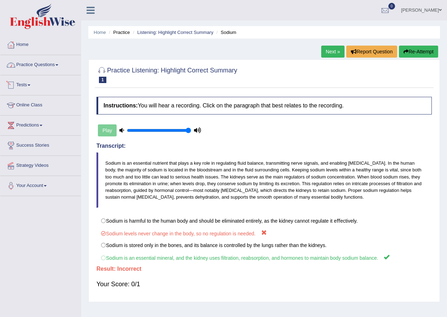
click at [37, 61] on link "Practice Questions" at bounding box center [40, 64] width 81 height 18
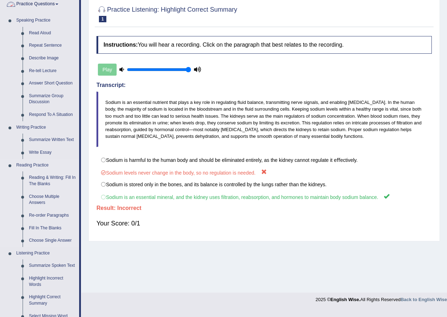
scroll to position [177, 0]
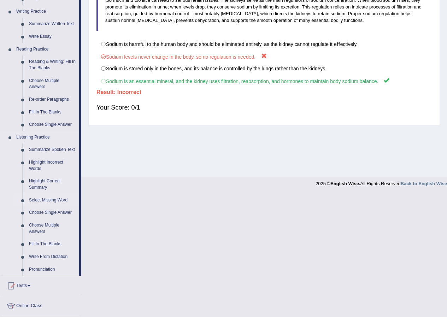
click at [61, 201] on link "Select Missing Word" at bounding box center [52, 200] width 53 height 13
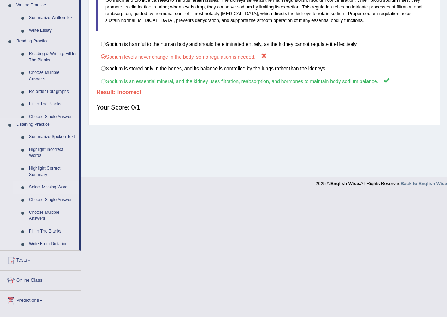
scroll to position [54, 0]
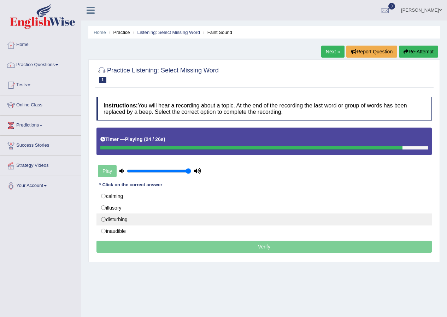
click at [140, 220] on label "disturbing" at bounding box center [263, 219] width 335 height 12
radio input "true"
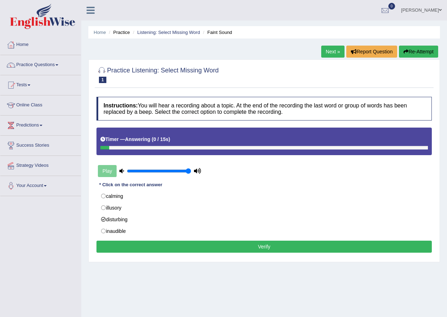
click at [280, 246] on button "Verify" at bounding box center [263, 246] width 335 height 12
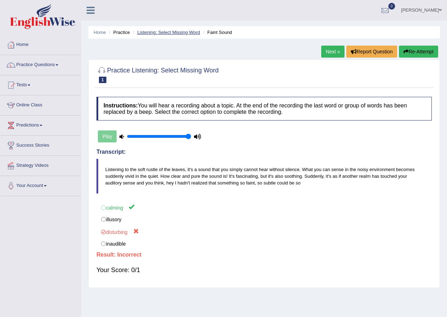
click at [189, 32] on link "Listening: Select Missing Word" at bounding box center [168, 32] width 63 height 5
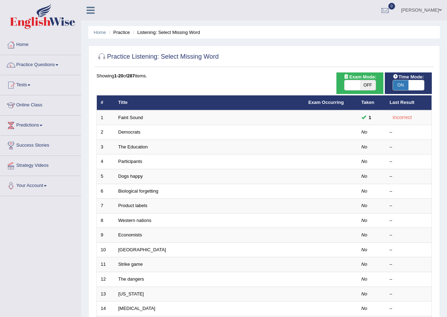
click at [403, 83] on span "ON" at bounding box center [401, 85] width 16 height 10
checkbox input "false"
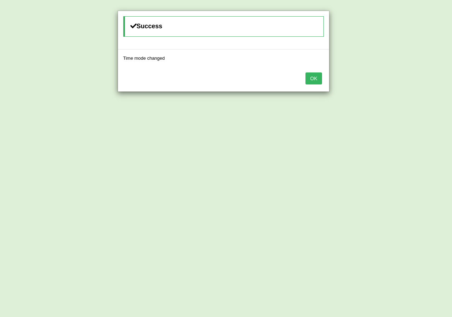
click at [313, 77] on button "OK" at bounding box center [313, 78] width 16 height 12
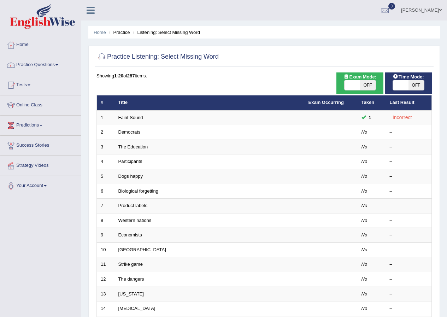
click at [364, 85] on span "OFF" at bounding box center [368, 85] width 16 height 10
checkbox input "true"
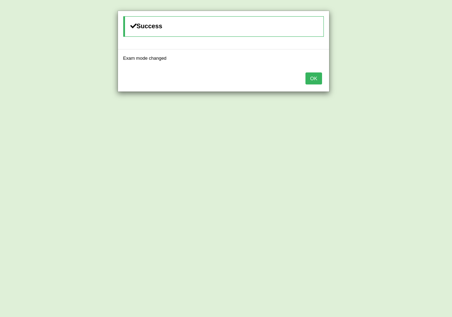
click at [311, 77] on button "OK" at bounding box center [313, 78] width 16 height 12
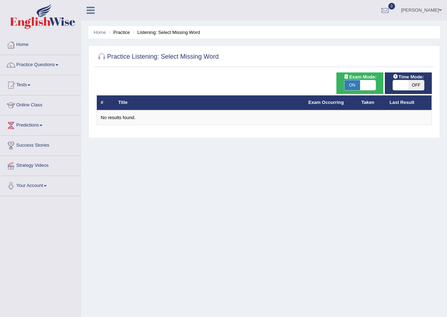
click at [347, 84] on span "ON" at bounding box center [352, 85] width 16 height 10
checkbox input "false"
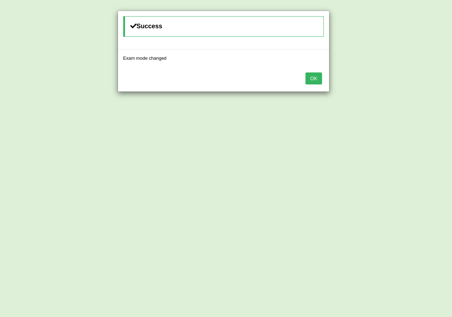
click at [314, 76] on button "OK" at bounding box center [313, 78] width 16 height 12
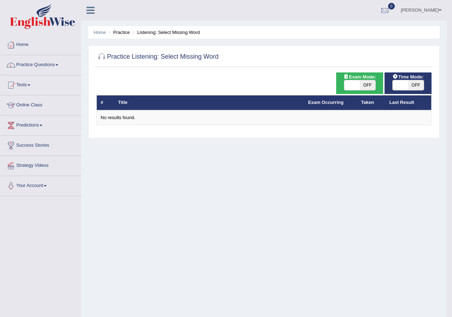
click at [314, 64] on button "OK" at bounding box center [313, 58] width 16 height 12
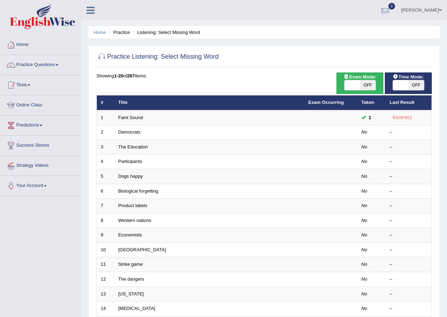
click at [371, 85] on span "OFF" at bounding box center [368, 85] width 16 height 10
checkbox input "true"
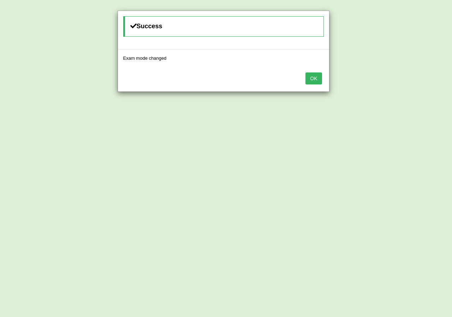
click at [310, 71] on div "OK" at bounding box center [223, 79] width 211 height 25
click at [315, 82] on button "OK" at bounding box center [313, 78] width 16 height 12
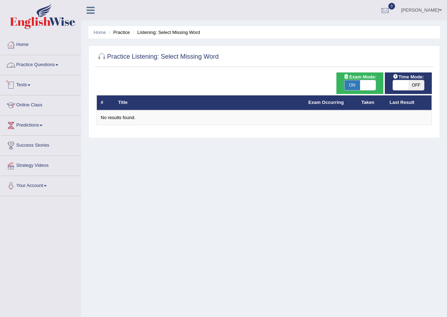
click at [28, 66] on link "Practice Questions" at bounding box center [40, 64] width 81 height 18
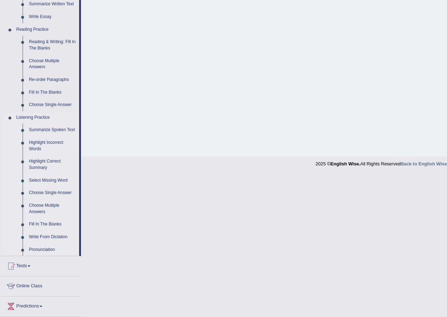
scroll to position [247, 0]
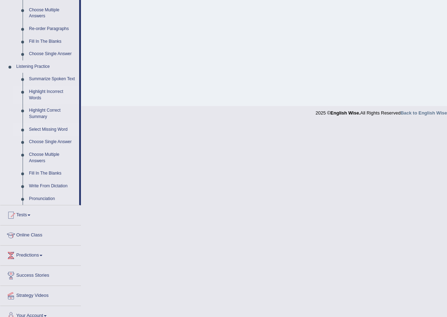
click at [52, 91] on link "Highlight Incorrect Words" at bounding box center [52, 94] width 53 height 19
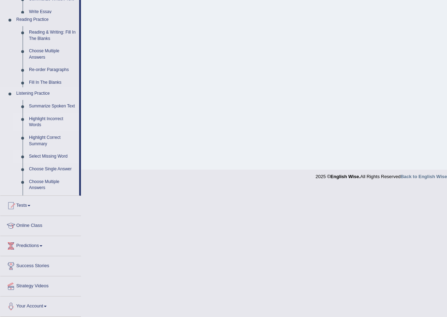
scroll to position [112, 0]
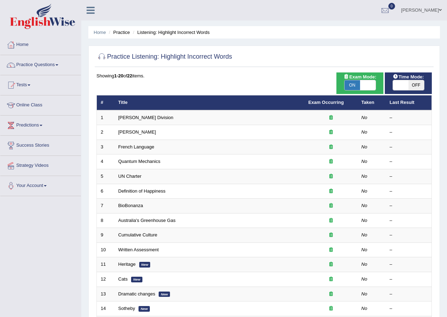
click at [350, 84] on span "ON" at bounding box center [352, 85] width 16 height 10
checkbox input "false"
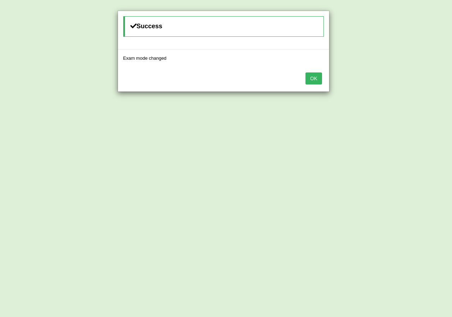
click at [315, 78] on button "OK" at bounding box center [313, 78] width 16 height 12
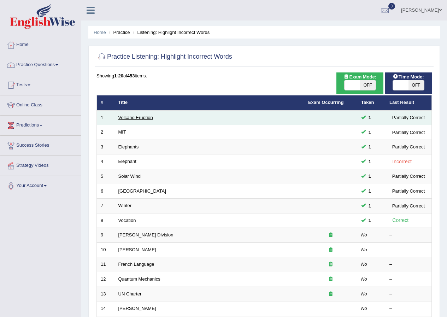
click at [134, 118] on link "Volcano Eruption" at bounding box center [135, 117] width 35 height 5
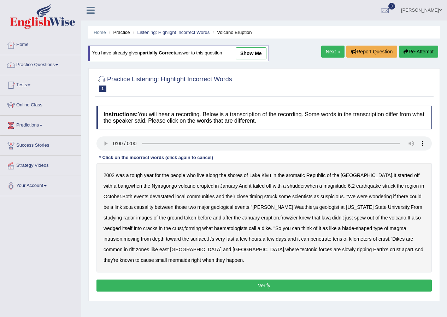
click at [252, 52] on link "show me" at bounding box center [251, 53] width 31 height 12
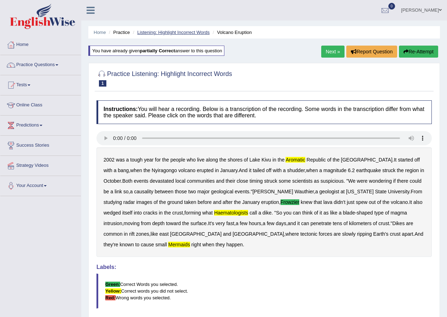
click at [187, 30] on link "Listening: Highlight Incorrect Words" at bounding box center [173, 32] width 72 height 5
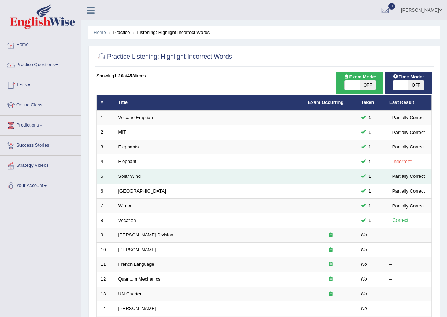
click at [135, 176] on link "Solar Wind" at bounding box center [129, 175] width 23 height 5
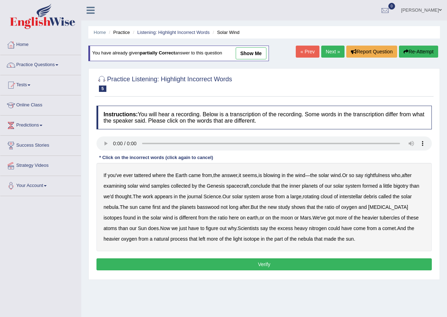
click at [251, 54] on link "show me" at bounding box center [251, 53] width 31 height 12
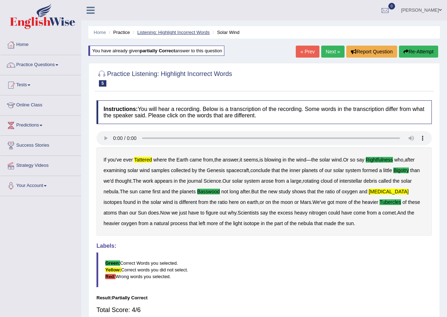
click at [195, 33] on link "Listening: Highlight Incorrect Words" at bounding box center [173, 32] width 72 height 5
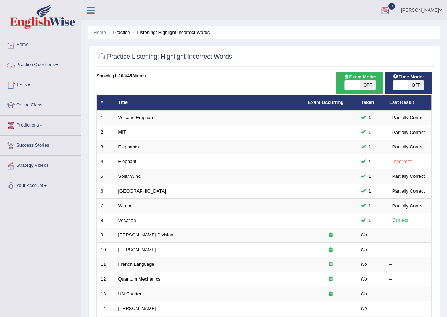
click at [58, 65] on link "Practice Questions" at bounding box center [40, 64] width 81 height 18
click at [63, 63] on link "Practice Questions" at bounding box center [40, 64] width 81 height 18
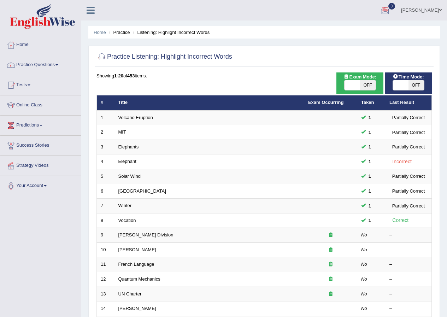
click at [63, 63] on link "Practice Questions" at bounding box center [40, 64] width 81 height 18
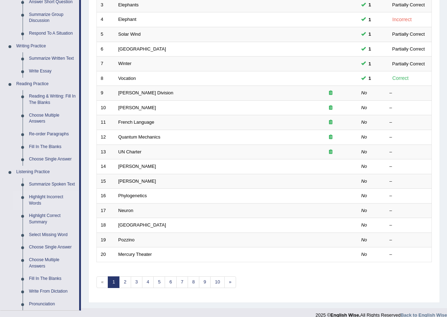
scroll to position [177, 0]
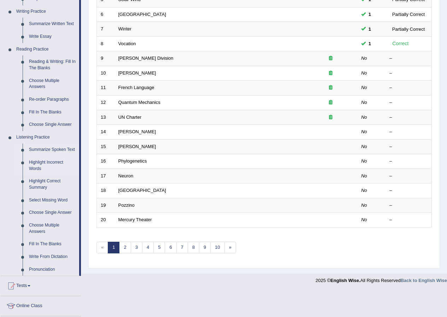
click at [60, 147] on link "Summarize Spoken Text" at bounding box center [52, 149] width 53 height 13
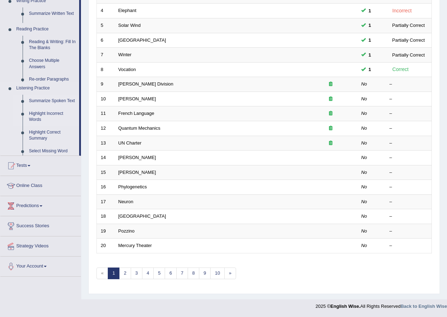
click at [60, 147] on ul "Home Practice Questions Speaking Practice Read Aloud Repeat Sentence Describe I…" at bounding box center [40, 80] width 81 height 392
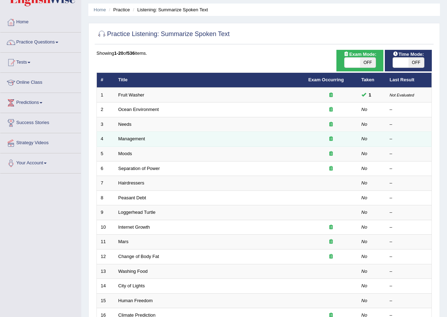
scroll to position [35, 0]
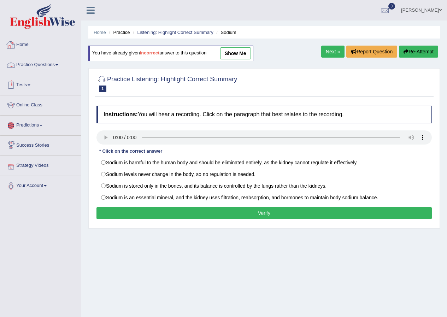
click at [25, 46] on link "Home" at bounding box center [40, 44] width 81 height 18
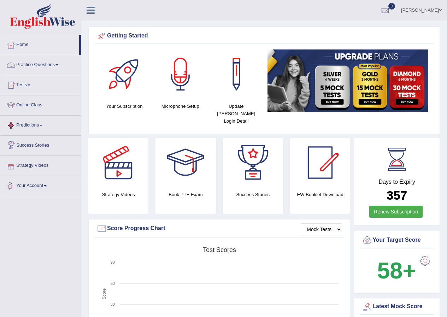
click at [46, 186] on link "Your Account" at bounding box center [40, 185] width 81 height 18
click at [46, 186] on span at bounding box center [45, 185] width 3 height 1
click at [46, 188] on link "Your Account" at bounding box center [40, 185] width 81 height 18
